Goal: Task Accomplishment & Management: Complete application form

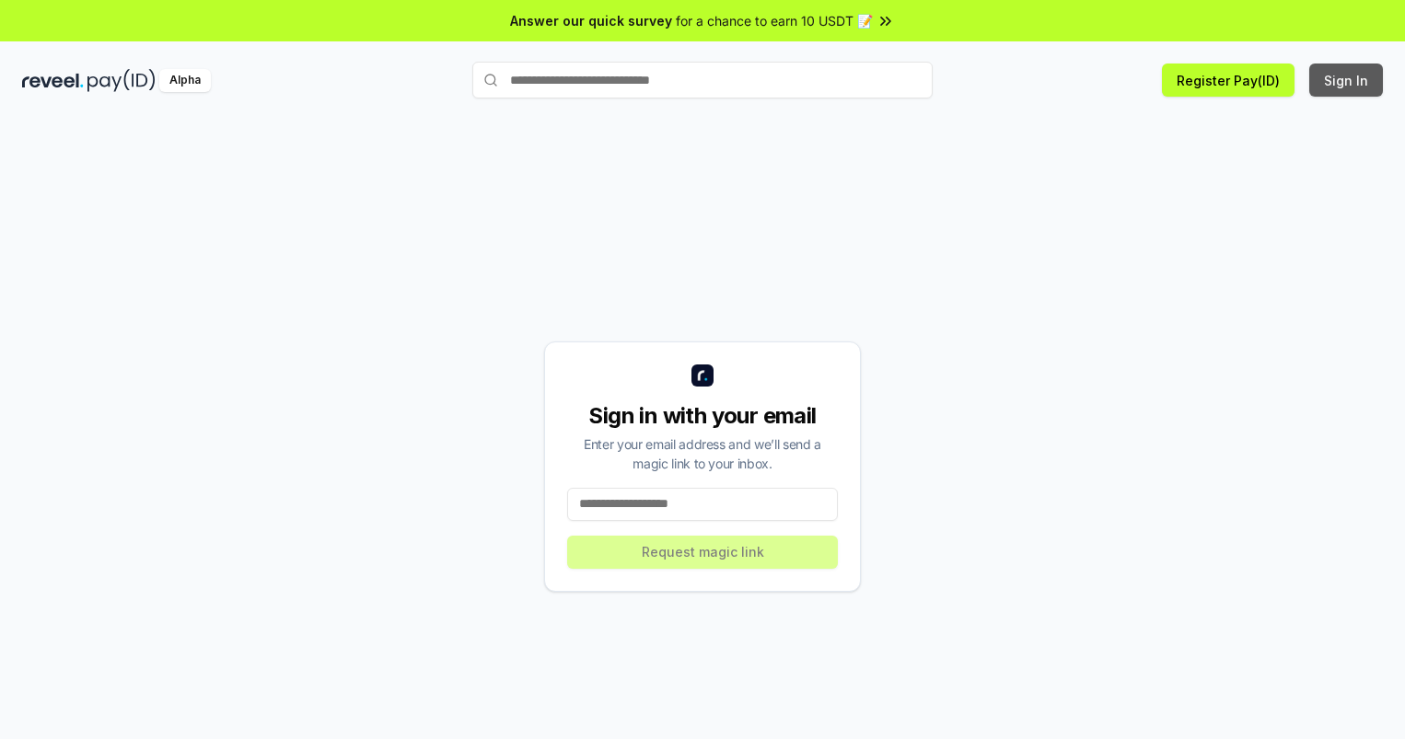
click at [1347, 80] on button "Sign In" at bounding box center [1346, 80] width 74 height 33
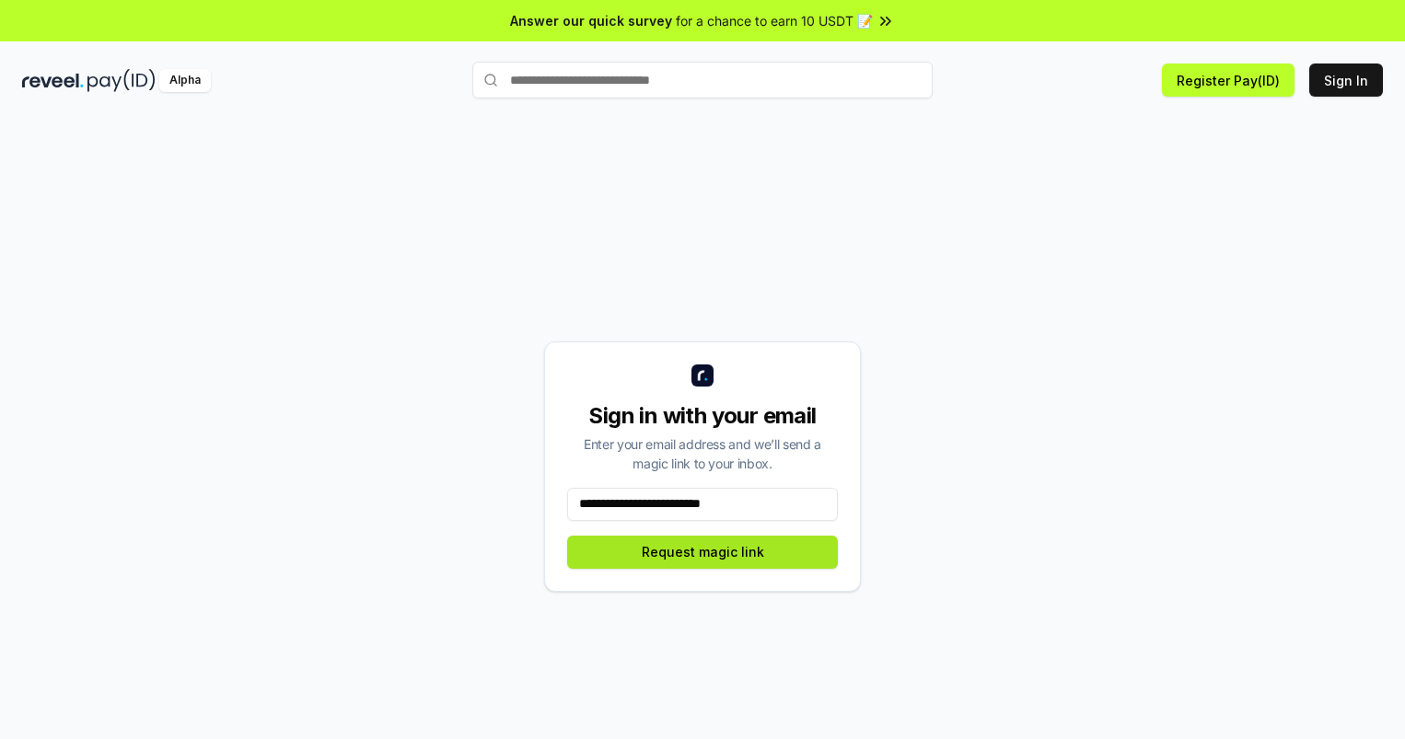
type input "**********"
click at [703, 552] on button "Request magic link" at bounding box center [702, 552] width 271 height 33
